Goal: Task Accomplishment & Management: Complete application form

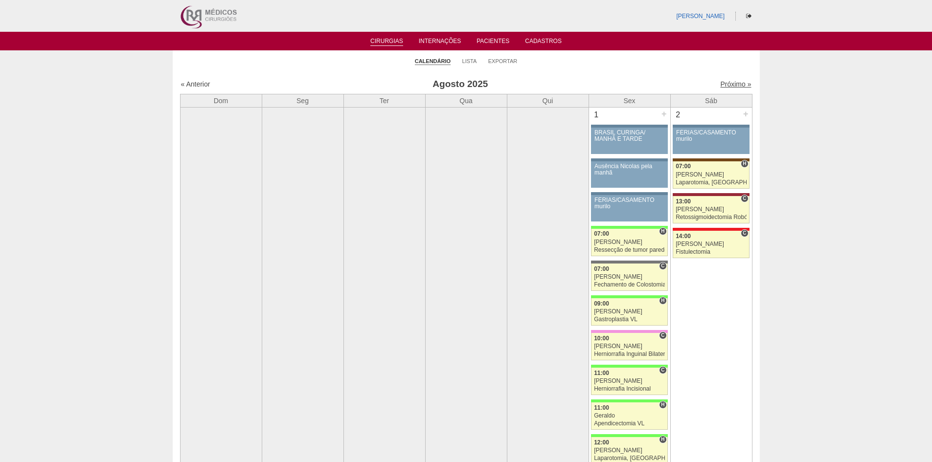
click at [720, 85] on link "Próximo »" at bounding box center [735, 84] width 31 height 8
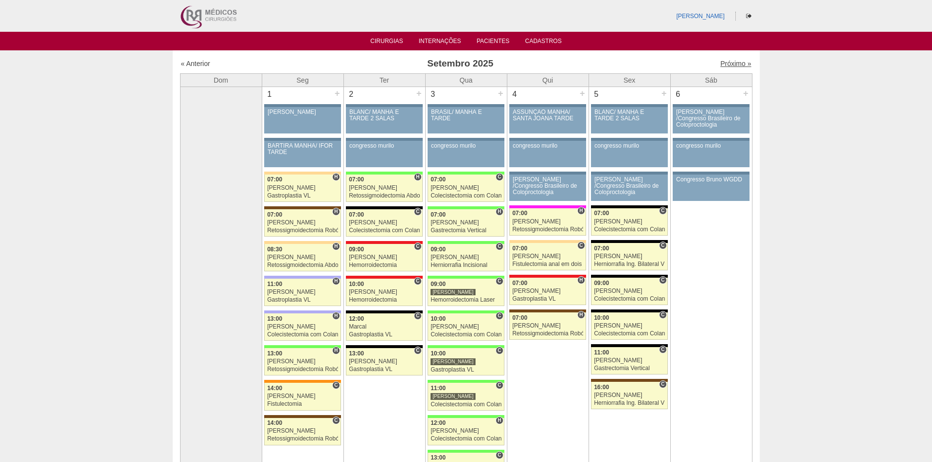
click at [722, 62] on link "Próximo »" at bounding box center [735, 64] width 31 height 8
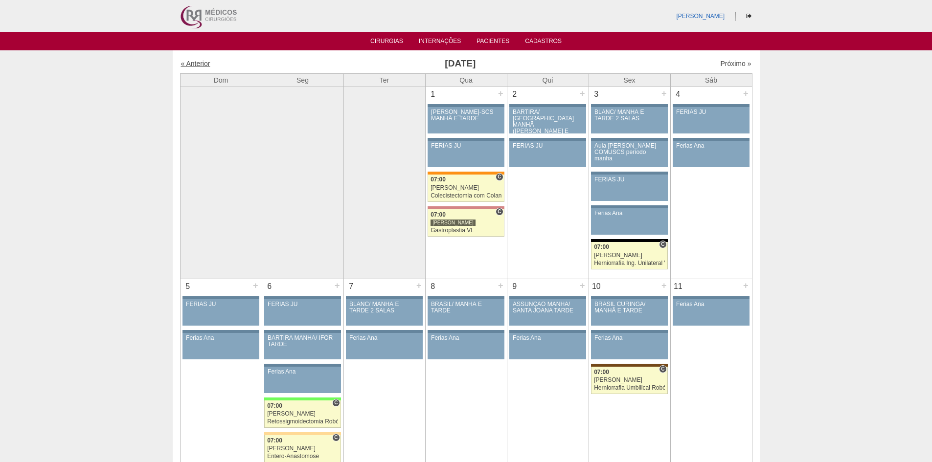
click at [204, 65] on link "« Anterior" at bounding box center [195, 64] width 29 height 8
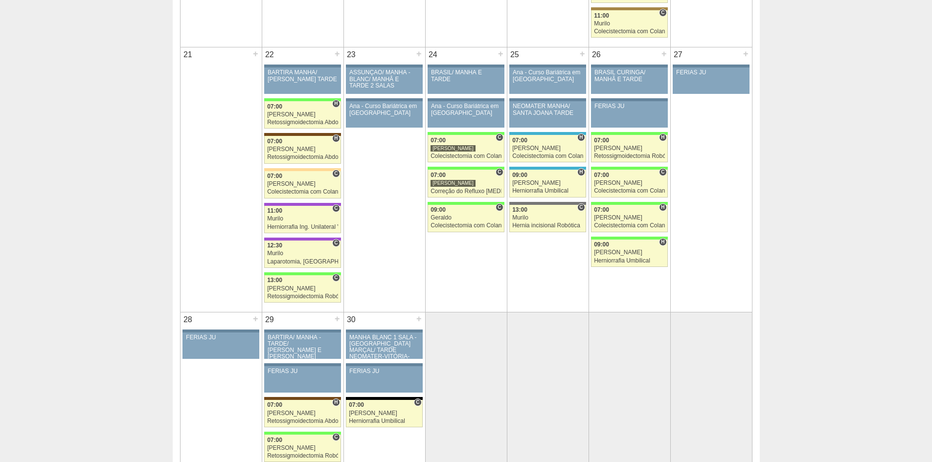
scroll to position [1272, 0]
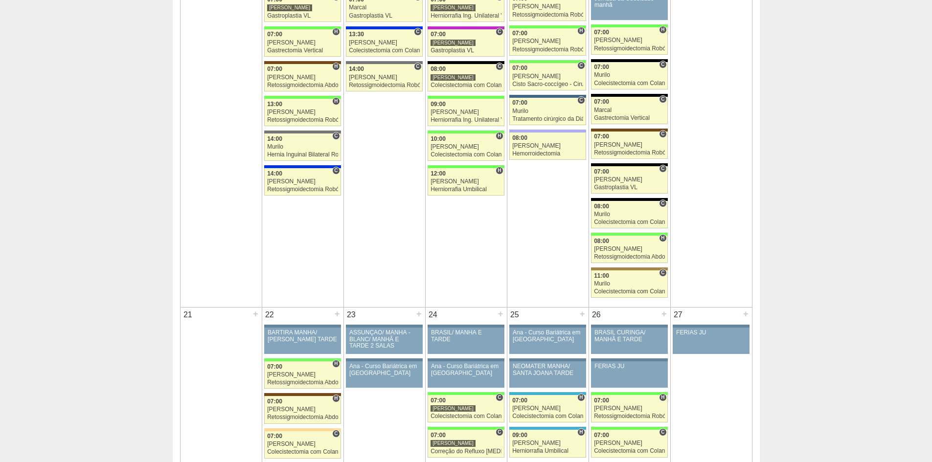
drag, startPoint x: 706, startPoint y: 198, endPoint x: 700, endPoint y: 184, distance: 14.5
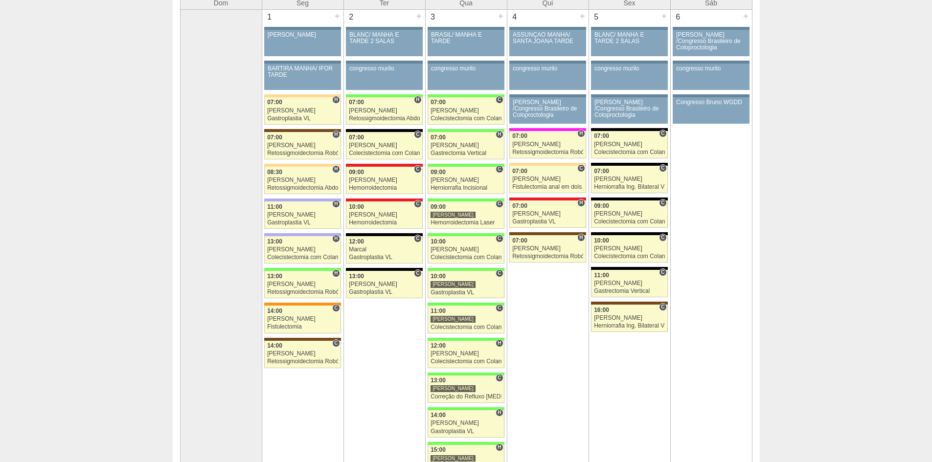
scroll to position [0, 0]
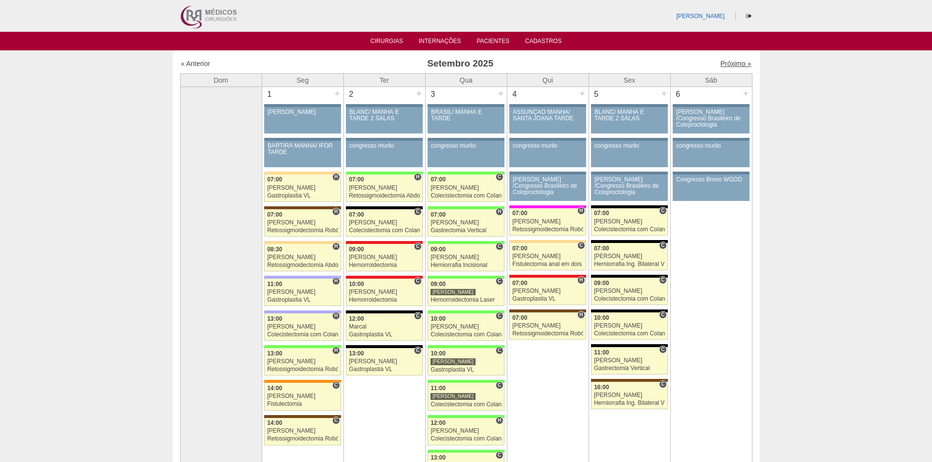
click at [725, 62] on link "Próximo »" at bounding box center [735, 64] width 31 height 8
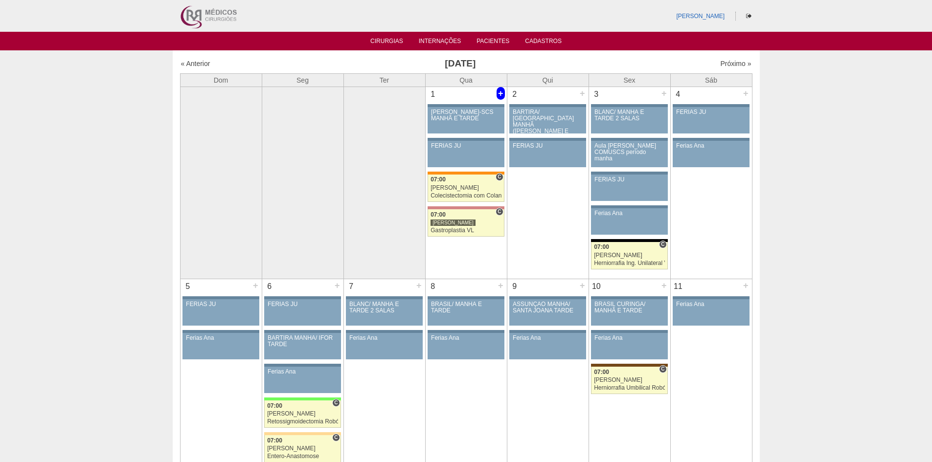
click at [499, 94] on div "+" at bounding box center [500, 93] width 8 height 13
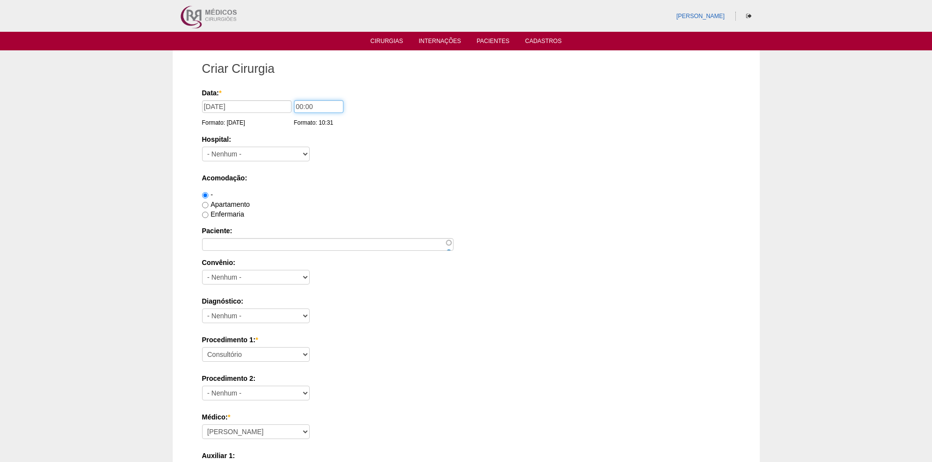
click at [298, 106] on input "00:00" at bounding box center [318, 106] width 49 height 13
type input "10:00"
click at [264, 155] on select "- Nenhum - 9 de Julho Albert Einstein Alvorada América Assunção Bartira Benefic…" at bounding box center [256, 154] width 108 height 15
select select "8"
click at [202, 147] on select "- Nenhum - 9 de Julho Albert Einstein Alvorada América Assunção Bartira Benefic…" at bounding box center [256, 154] width 108 height 15
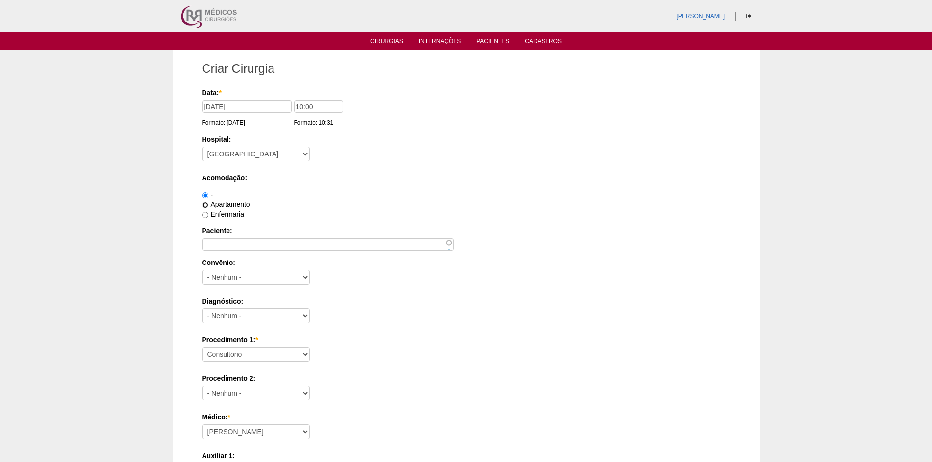
click at [205, 205] on input "Apartamento" at bounding box center [205, 205] width 6 height 6
radio input "true"
click at [273, 243] on input "Paciente:" at bounding box center [327, 244] width 251 height 13
paste input "[PERSON_NAME]"
type input "[PERSON_NAME]"
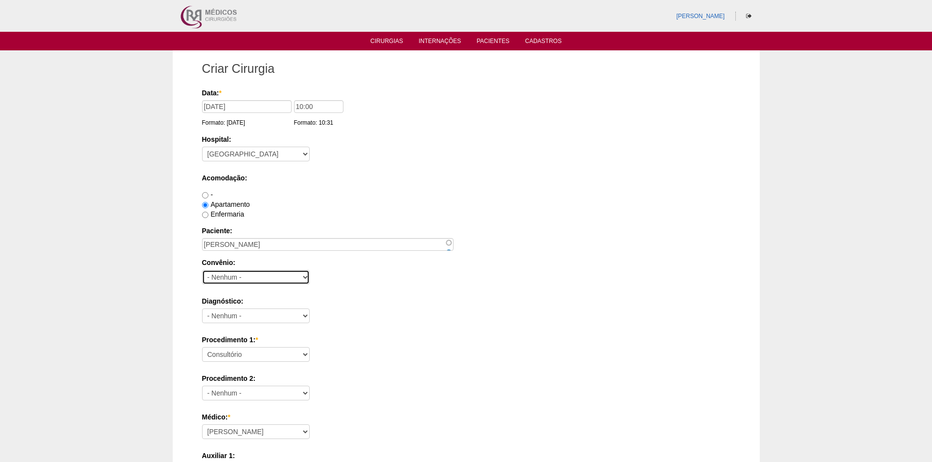
click at [273, 279] on select "- Nenhum - Abet Afresp Allianz Amil Blue Life Caasp Cabesp Caixa de Pensões Car…" at bounding box center [256, 277] width 108 height 15
select select "26"
click at [202, 270] on select "- Nenhum - Abet Afresp Allianz Amil Blue Life Caasp Cabesp Caixa de Pensões Car…" at bounding box center [256, 277] width 108 height 15
click at [206, 217] on input "Enfermaria" at bounding box center [205, 215] width 6 height 6
radio input "true"
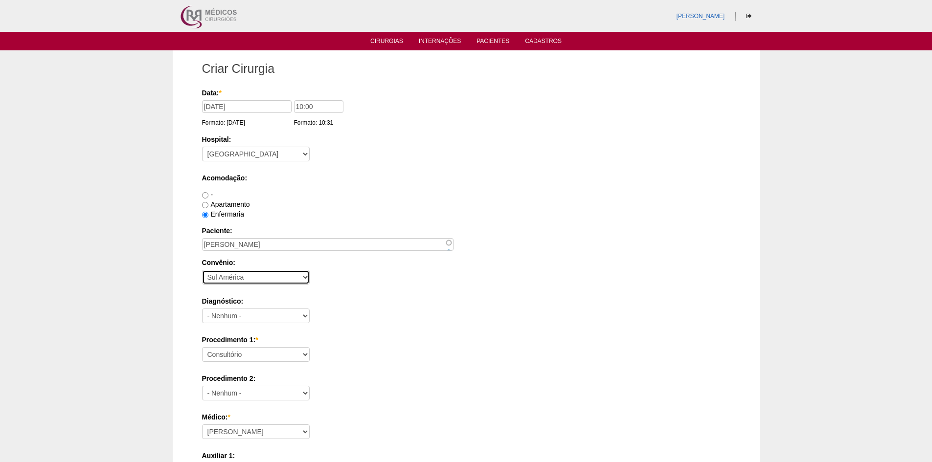
click at [233, 274] on select "- Nenhum - Abet Afresp Allianz Amil Blue Life Caasp Cabesp Caixa de Pensões Car…" at bounding box center [256, 277] width 108 height 15
click at [248, 317] on select "- Nenhum - Abdome Agudo Abscesso Hepático Abscesso Perianal Abscesso Peritoneal…" at bounding box center [256, 316] width 108 height 15
select select "12"
click at [202, 309] on select "- Nenhum - Abdome Agudo Abscesso Hepático Abscesso Perianal Abscesso Peritoneal…" at bounding box center [256, 316] width 108 height 15
click at [272, 353] on select "Consultório Abscesso Hepático - Drenagem Abscesso perianal Amputação Abdômino P…" at bounding box center [256, 354] width 108 height 15
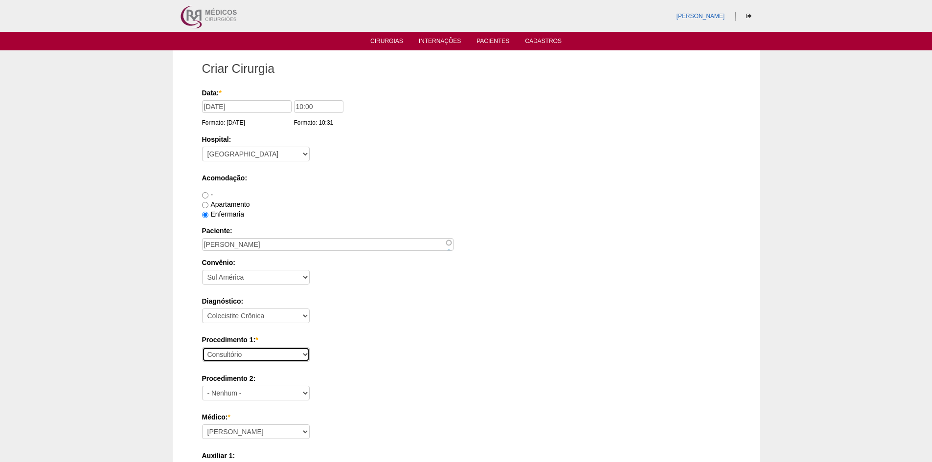
select select "3735"
click at [202, 347] on select "Consultório Abscesso Hepático - Drenagem Abscesso perianal Amputação Abdômino P…" at bounding box center [256, 354] width 108 height 15
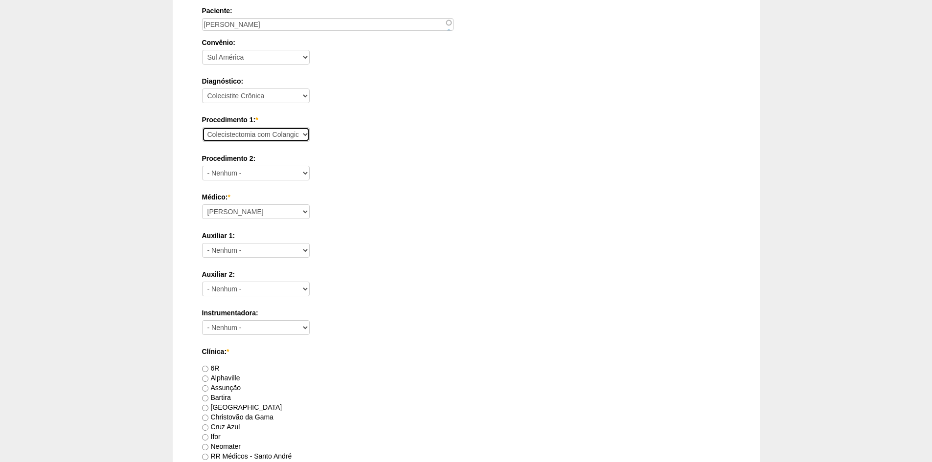
scroll to position [342, 0]
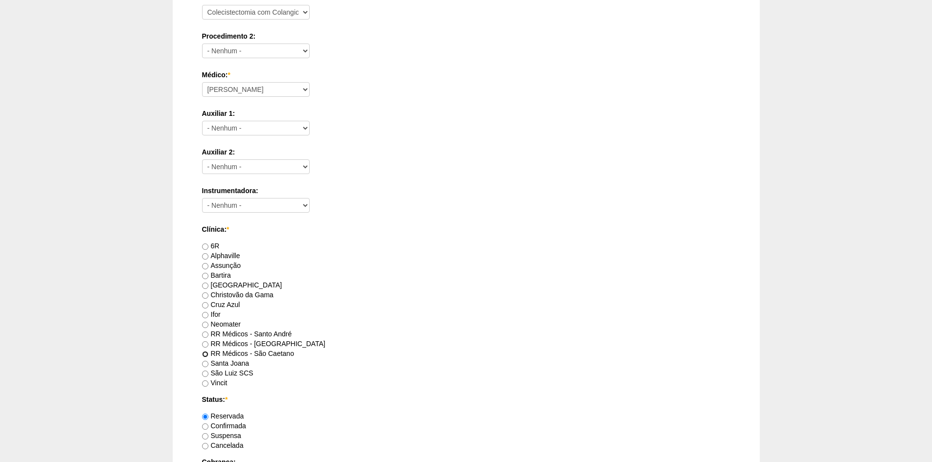
click at [208, 353] on input "RR Médicos - São Caetano" at bounding box center [205, 354] width 6 height 6
radio input "true"
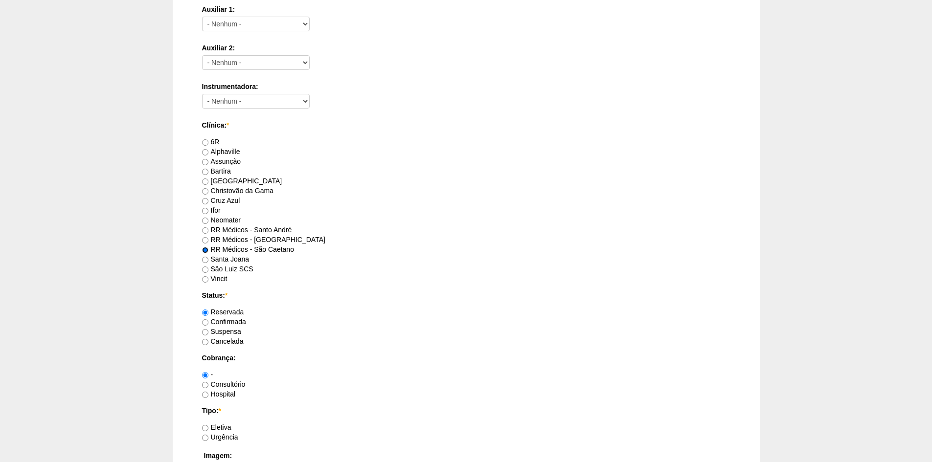
scroll to position [489, 0]
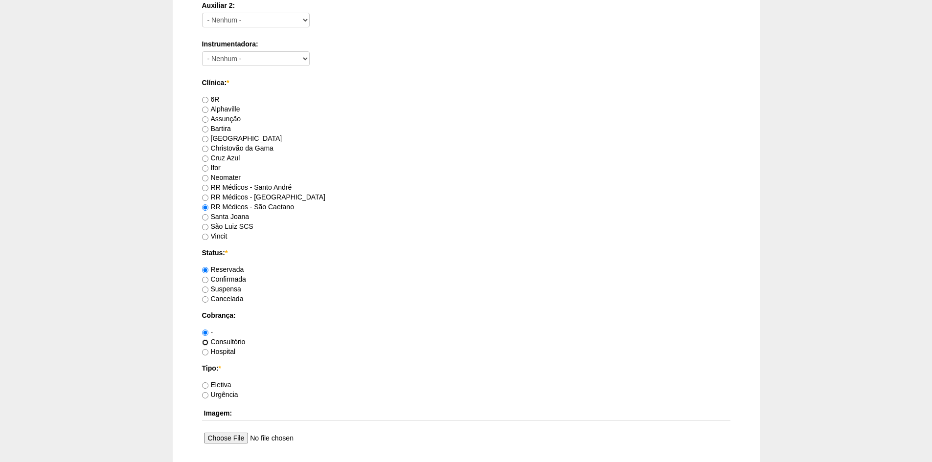
click at [207, 343] on input "Consultório" at bounding box center [205, 342] width 6 height 6
radio input "true"
click at [207, 383] on input "Eletiva" at bounding box center [205, 386] width 6 height 6
radio input "true"
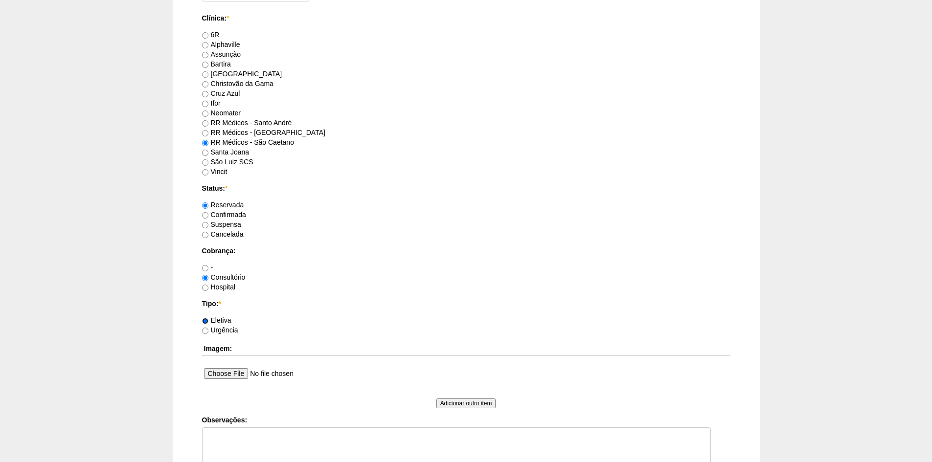
scroll to position [636, 0]
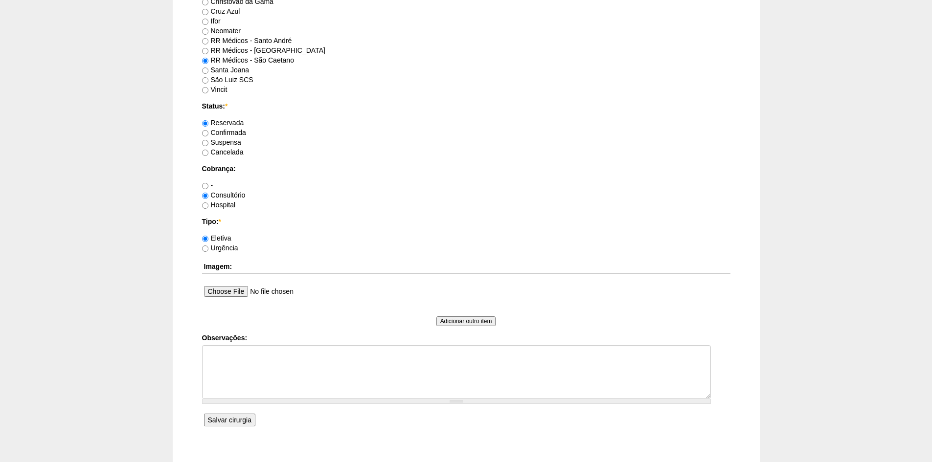
click at [225, 418] on input "Salvar cirurgia" at bounding box center [229, 420] width 51 height 13
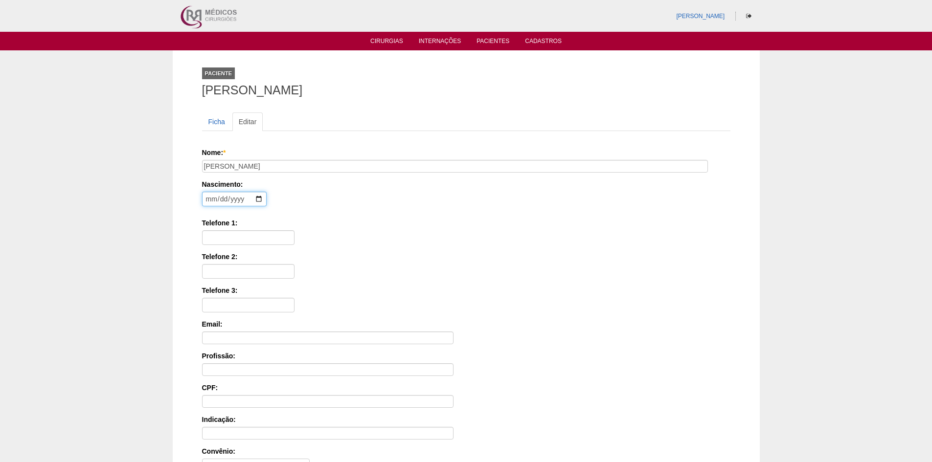
click at [206, 199] on input "date" at bounding box center [234, 199] width 65 height 15
type input "1965-08-18"
click at [223, 234] on input "Telefone 1:" at bounding box center [248, 237] width 92 height 15
paste input "99183-4570"
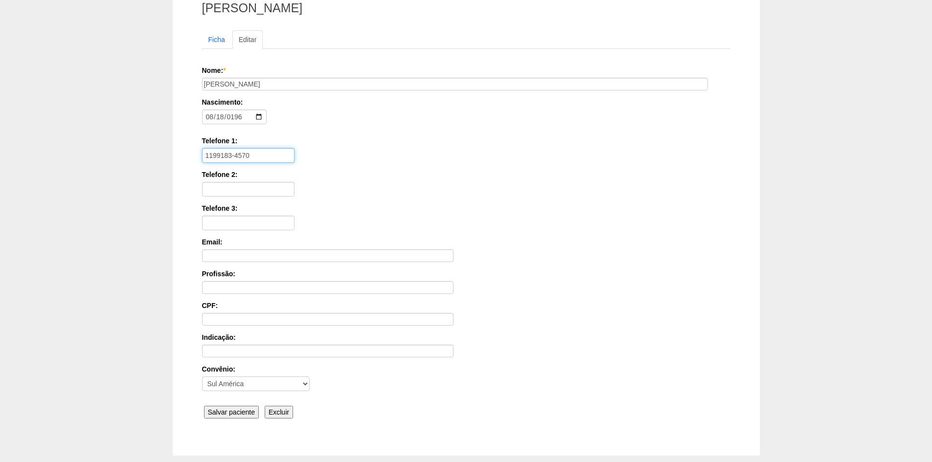
scroll to position [135, 0]
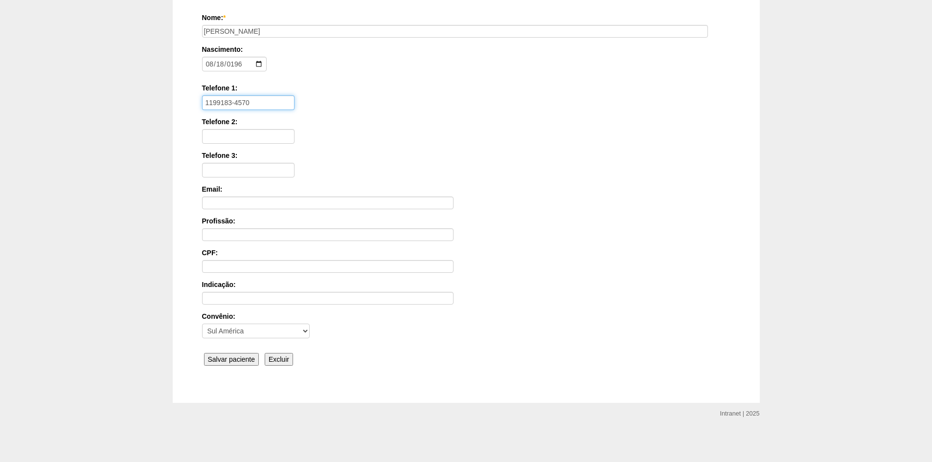
type input "1199183-4570"
click at [241, 357] on input "Salvar paciente" at bounding box center [231, 359] width 55 height 13
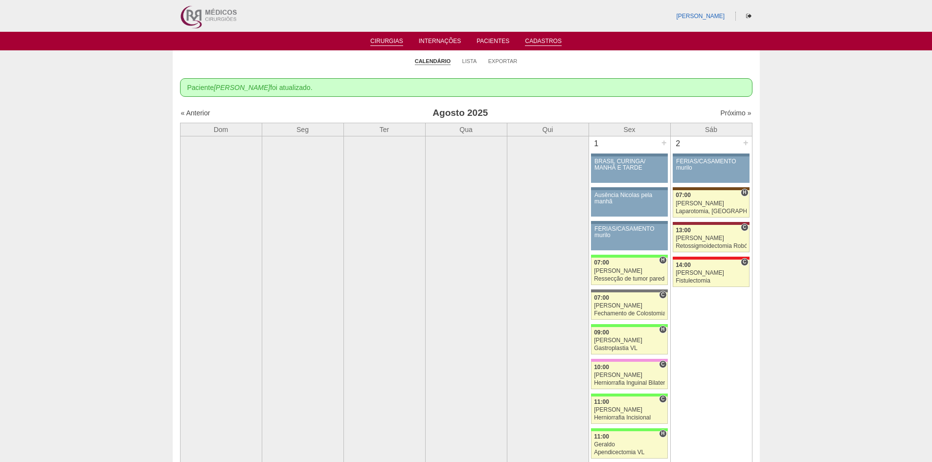
click at [537, 41] on link "Cadastros" at bounding box center [543, 42] width 37 height 8
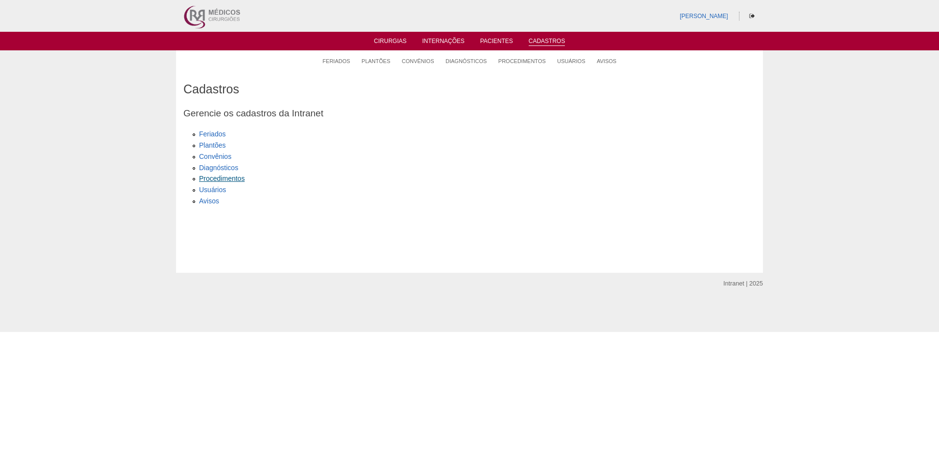
click at [223, 180] on link "Procedimentos" at bounding box center [221, 179] width 45 height 8
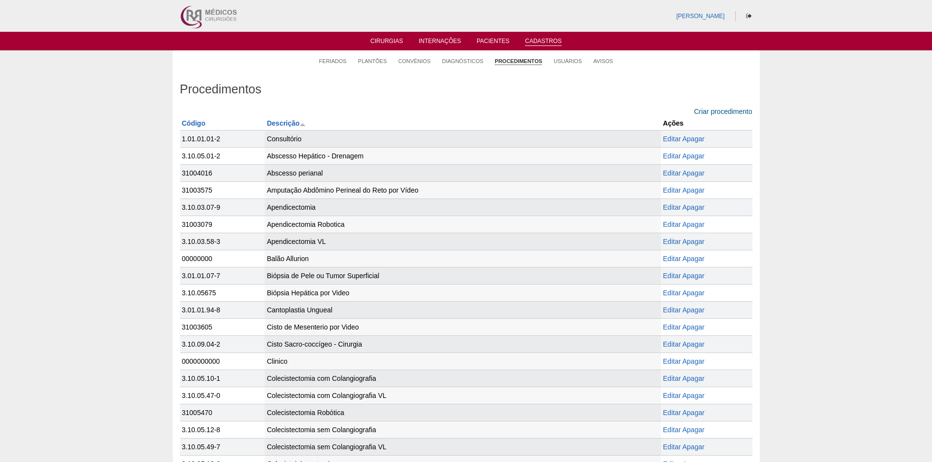
click at [709, 112] on link "Criar procedimento" at bounding box center [723, 112] width 58 height 8
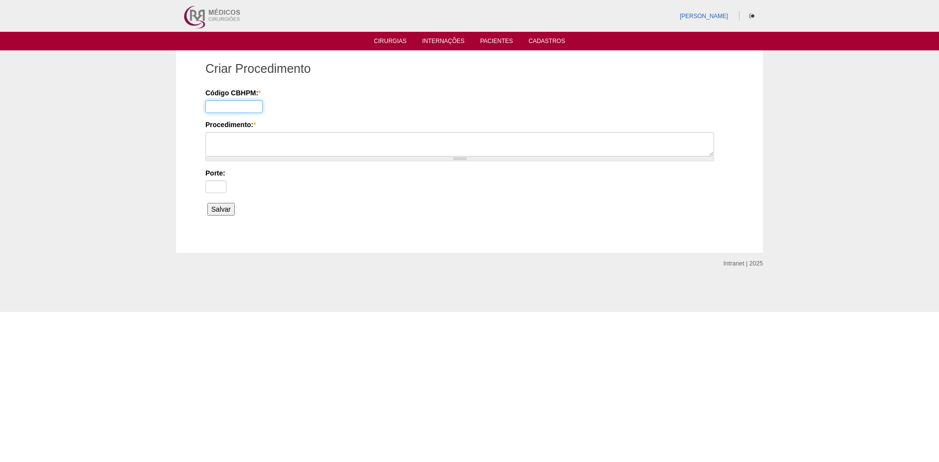
click at [224, 108] on input "Código CBHPM: *" at bounding box center [233, 106] width 57 height 13
type input "31002390"
click at [246, 143] on textarea "Procedimento: *" at bounding box center [459, 144] width 509 height 24
type textarea "b"
type textarea "BIPARTIÇÃO (BTI)"
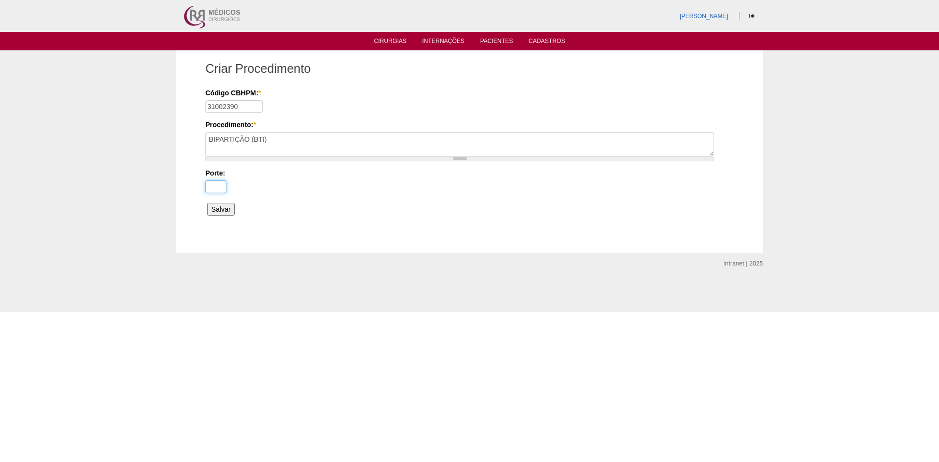
click at [226, 187] on input "Porte:" at bounding box center [215, 186] width 21 height 13
type input "3"
click at [222, 207] on input "Salvar" at bounding box center [220, 209] width 27 height 13
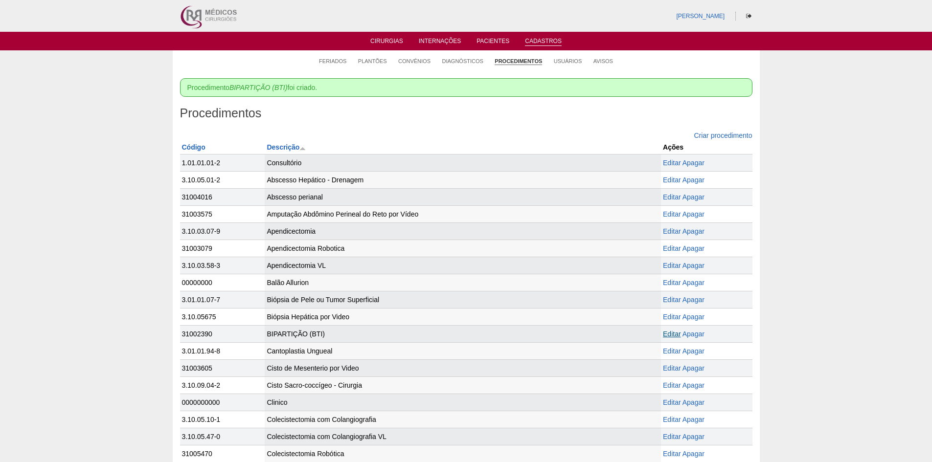
click at [667, 334] on link "Editar" at bounding box center [672, 334] width 18 height 8
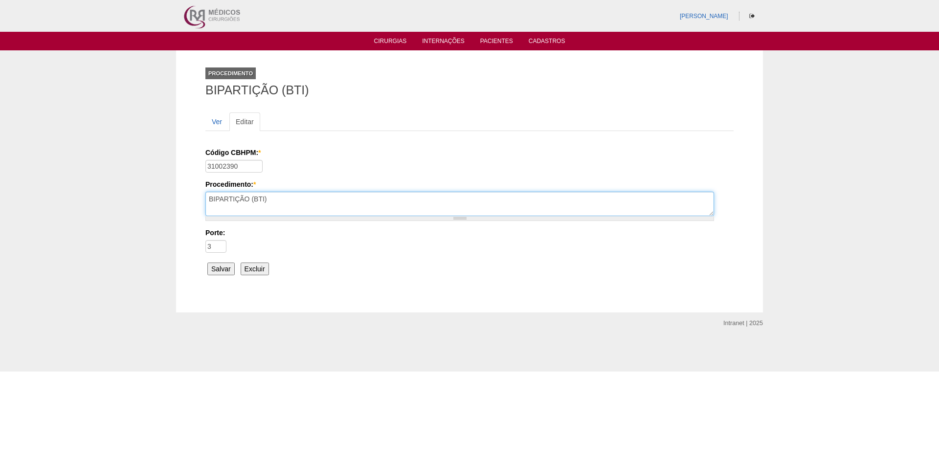
click at [248, 200] on textarea "BIPARTIÇÃO (BTI)" at bounding box center [459, 204] width 509 height 24
type textarea "Bipartição (BTI)"
click at [223, 271] on input "Salvar" at bounding box center [220, 269] width 27 height 13
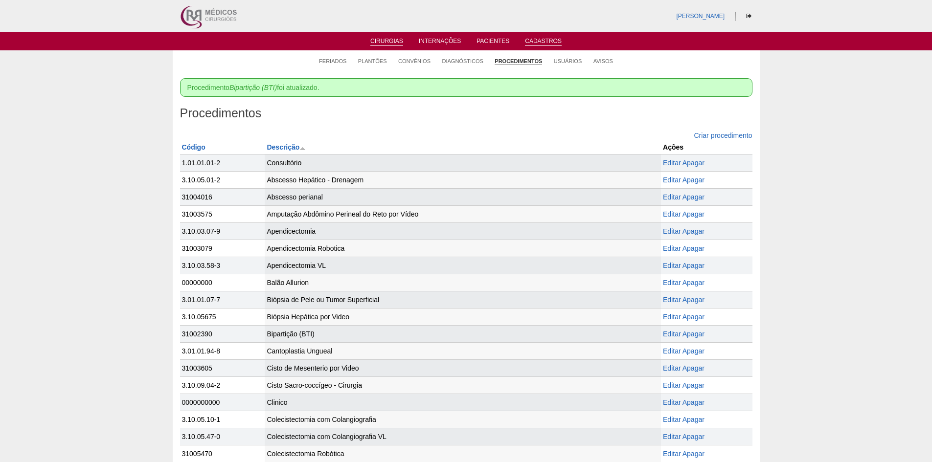
click at [385, 41] on link "Cirurgias" at bounding box center [386, 42] width 33 height 8
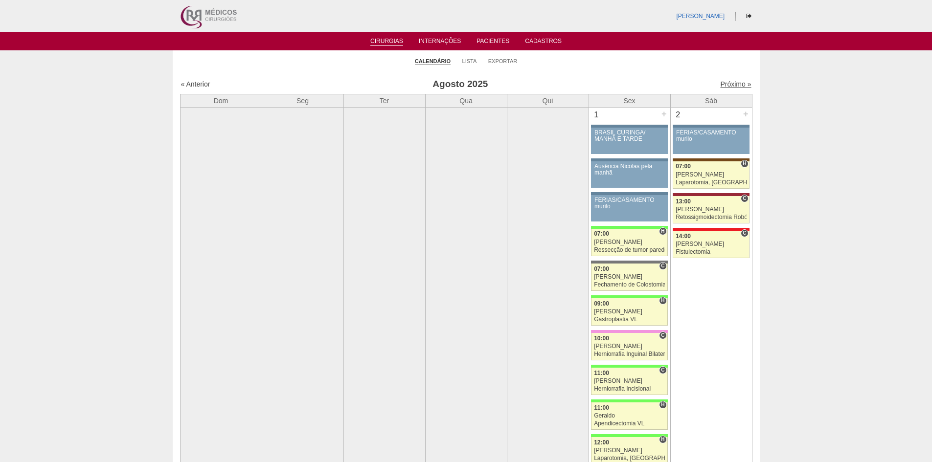
click at [721, 83] on link "Próximo »" at bounding box center [735, 84] width 31 height 8
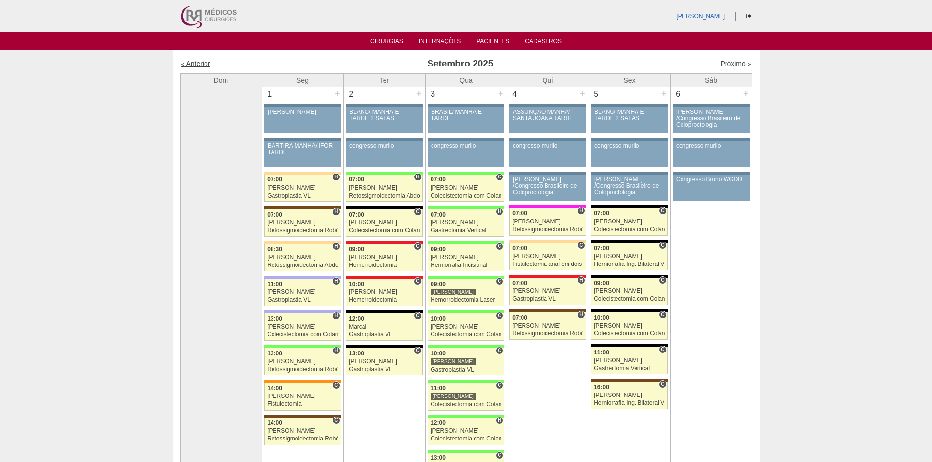
click at [202, 65] on link "« Anterior" at bounding box center [195, 64] width 29 height 8
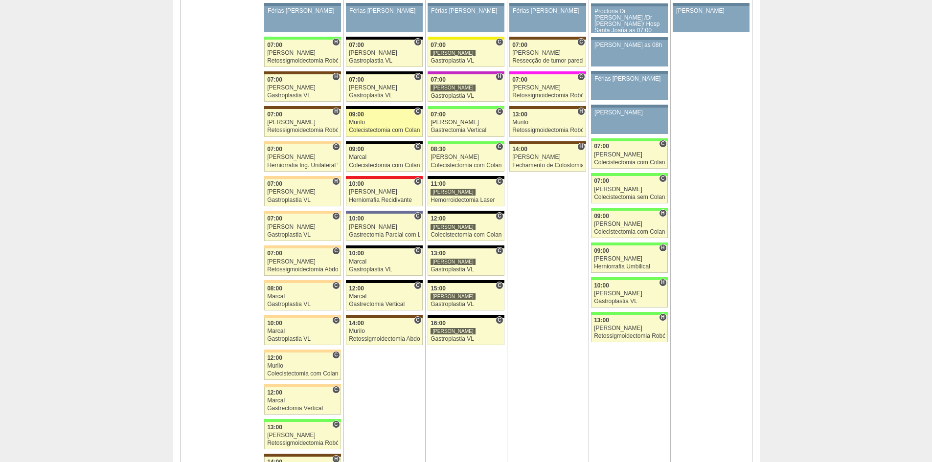
scroll to position [2152, 0]
